Goal: Task Accomplishment & Management: Manage account settings

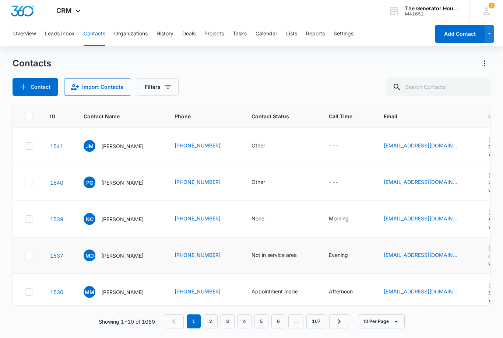
scroll to position [25, 59]
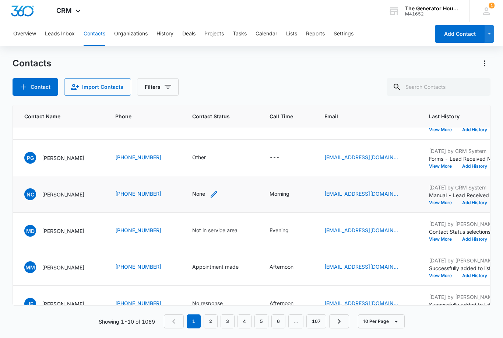
click at [201, 196] on div "None" at bounding box center [198, 194] width 13 height 8
click at [232, 145] on div at bounding box center [229, 147] width 12 height 12
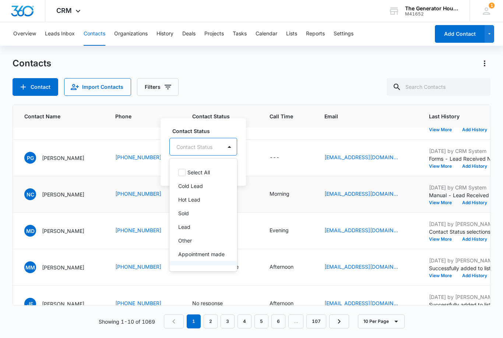
scroll to position [14, 0]
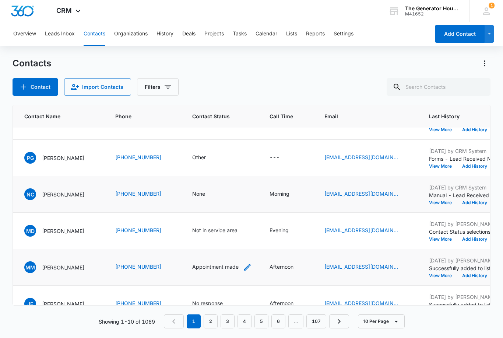
click at [203, 269] on html "CRM Apps Reputation Websites Forms CRM Email Social Content Ads Intelligence Fi…" at bounding box center [251, 169] width 503 height 338
click at [203, 269] on div "Appointment made" at bounding box center [215, 266] width 46 height 8
click at [255, 241] on button "Save" at bounding box center [257, 243] width 22 height 14
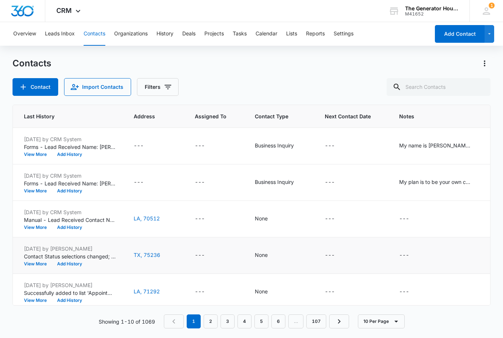
scroll to position [0, 464]
click at [447, 147] on div "My name is [PERSON_NAME], and I am reaching out on behalf of Revolution Foods. …" at bounding box center [436, 145] width 74 height 8
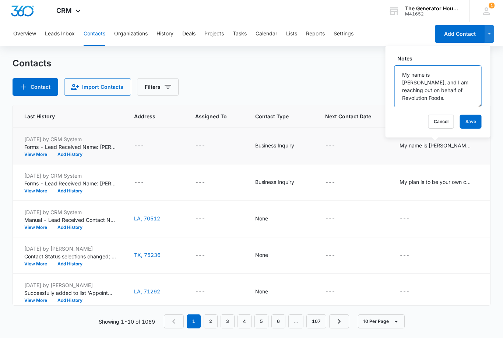
click at [454, 89] on textarea "My name is [PERSON_NAME], and I am reaching out on behalf of Revolution Foods. …" at bounding box center [437, 86] width 87 height 42
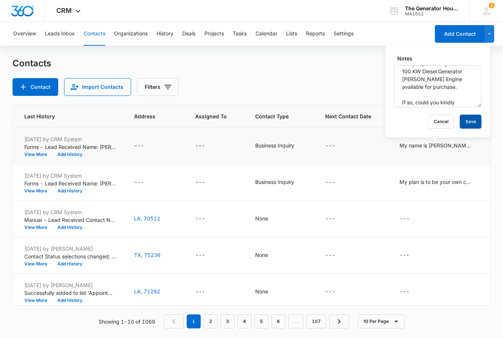
click at [441, 120] on button "Cancel" at bounding box center [441, 121] width 26 height 14
